Goal: Ask a question

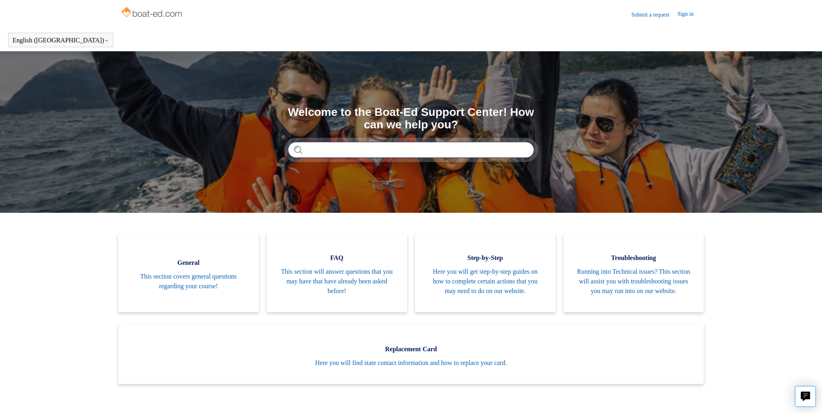
click at [344, 150] on input "Search" at bounding box center [411, 150] width 246 height 16
type input "**********"
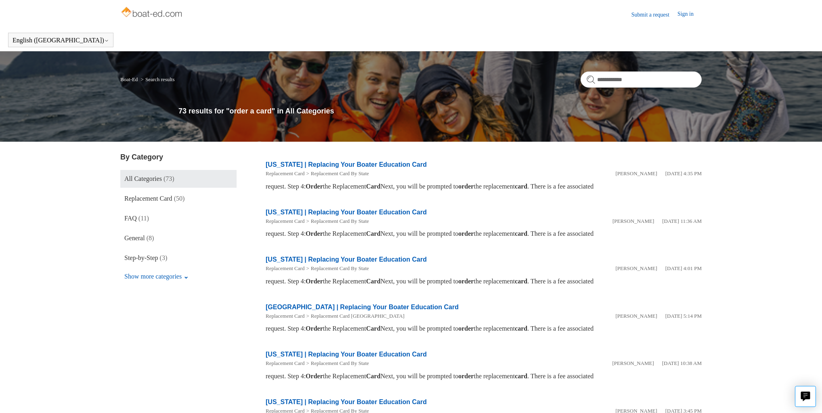
click at [168, 16] on img at bounding box center [152, 13] width 64 height 16
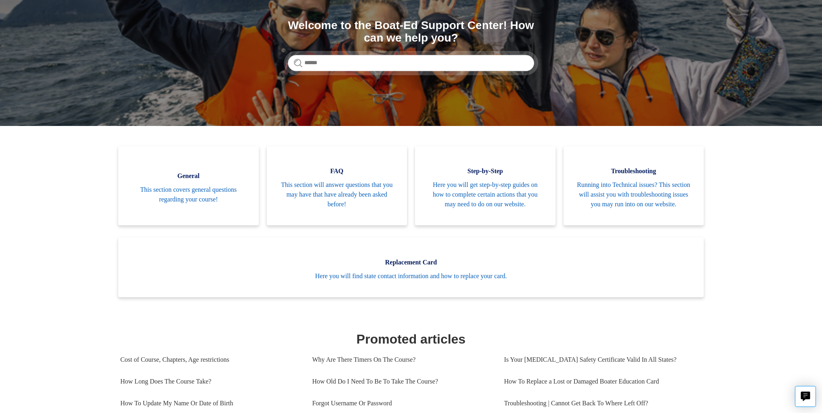
scroll to position [32, 0]
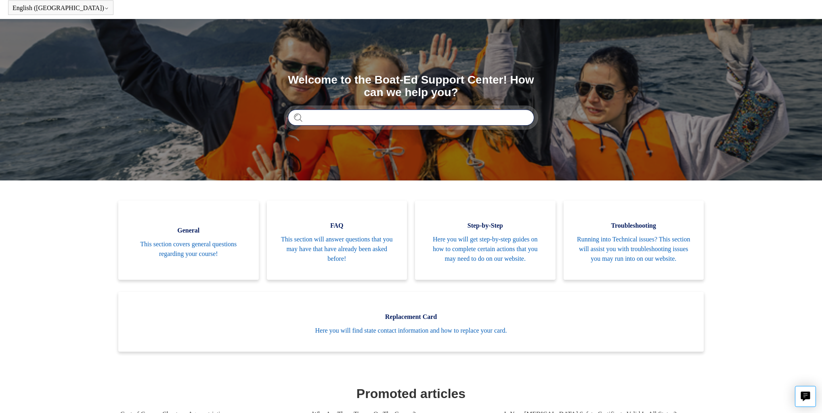
click at [322, 122] on input "Search" at bounding box center [411, 117] width 246 height 16
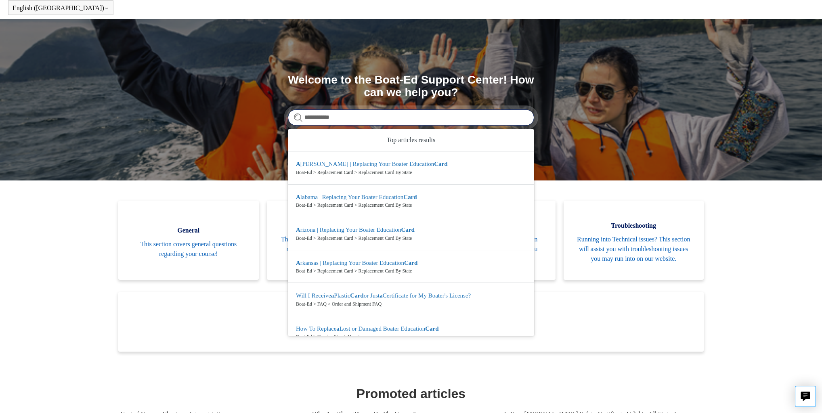
type input "**********"
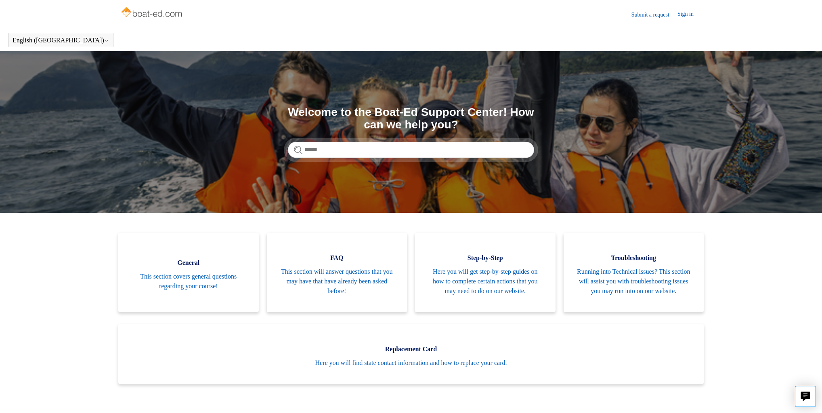
click at [678, 13] on link "Sign in" at bounding box center [689, 15] width 24 height 10
click at [639, 19] on nav "Submit a request" at bounding box center [654, 15] width 46 height 10
click at [642, 16] on link "Submit a request" at bounding box center [654, 14] width 46 height 8
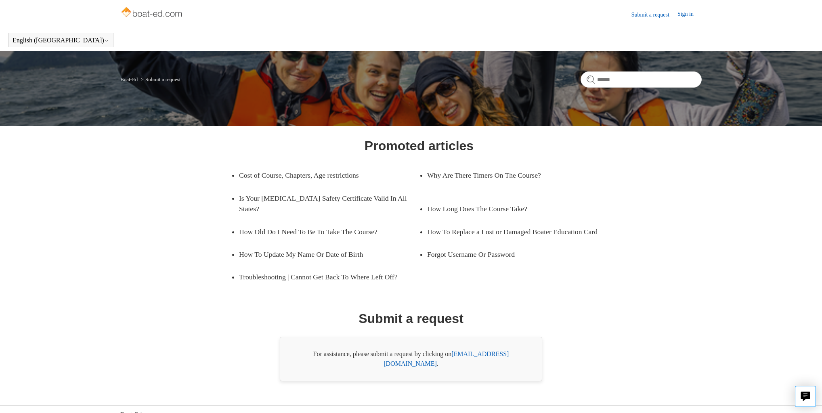
click at [493, 357] on link "[EMAIL_ADDRESS][DOMAIN_NAME]" at bounding box center [445, 358] width 125 height 17
click at [813, 391] on button "Live chat" at bounding box center [804, 396] width 21 height 21
